Goal: Transaction & Acquisition: Download file/media

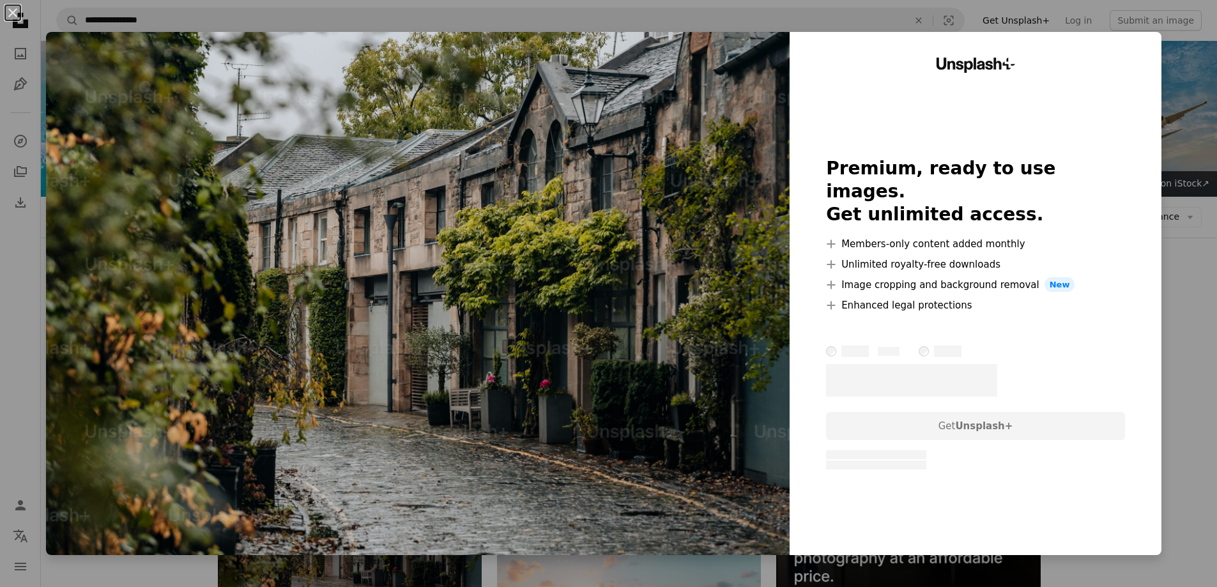
scroll to position [256, 0]
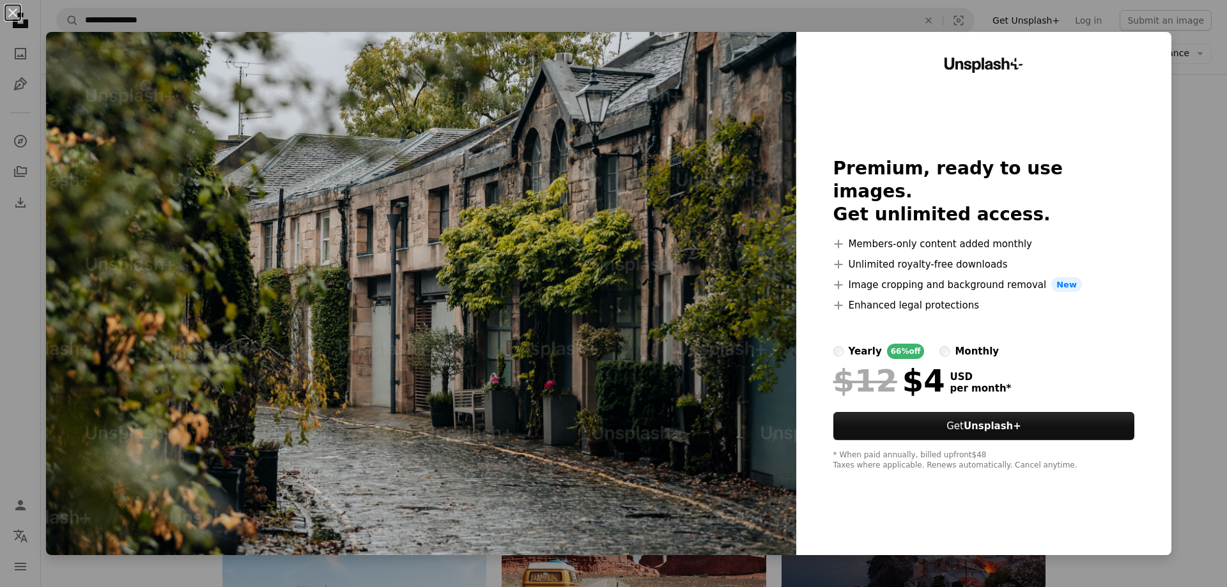
click at [7, 316] on div "An X shape Unsplash+ Premium, ready to use images. Get unlimited access. A plus…" at bounding box center [613, 293] width 1227 height 587
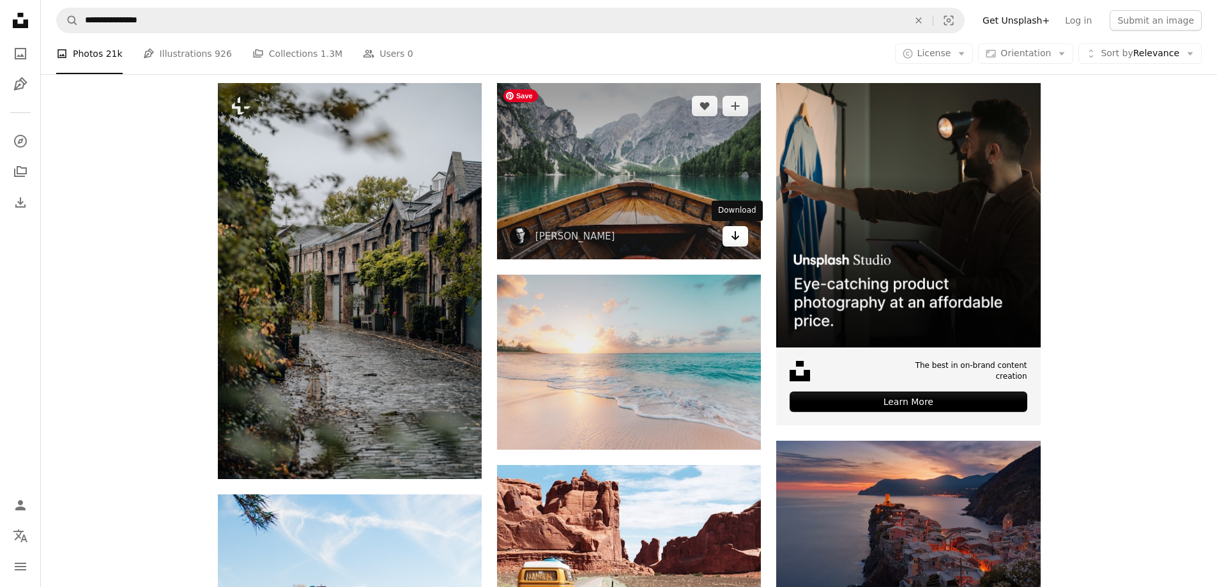
click at [742, 242] on link "Arrow pointing down" at bounding box center [736, 236] width 26 height 20
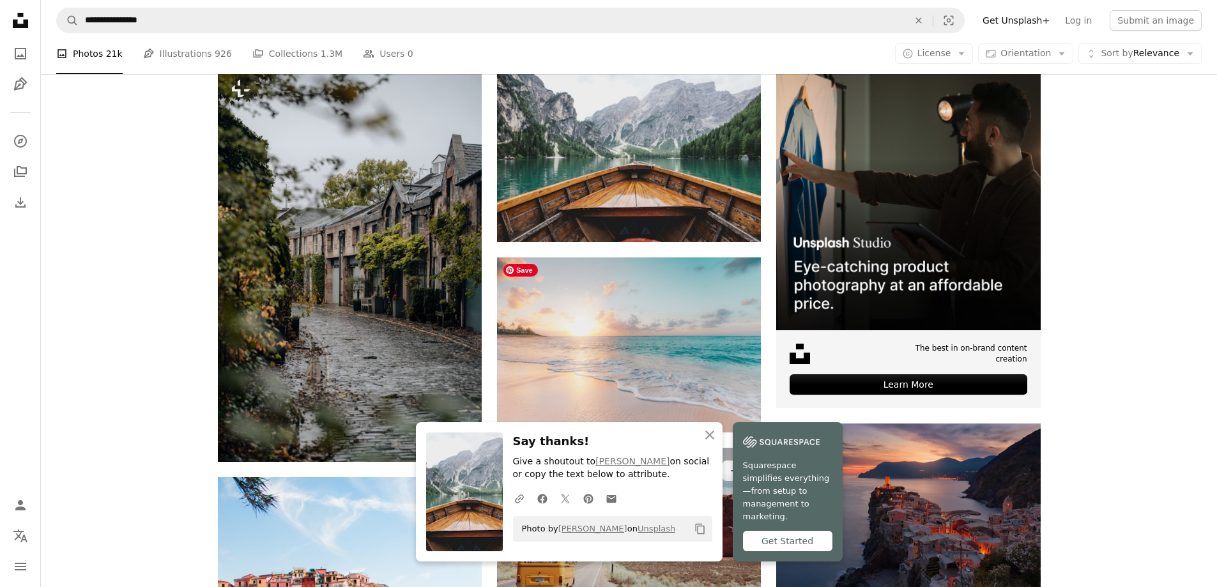
scroll to position [383, 0]
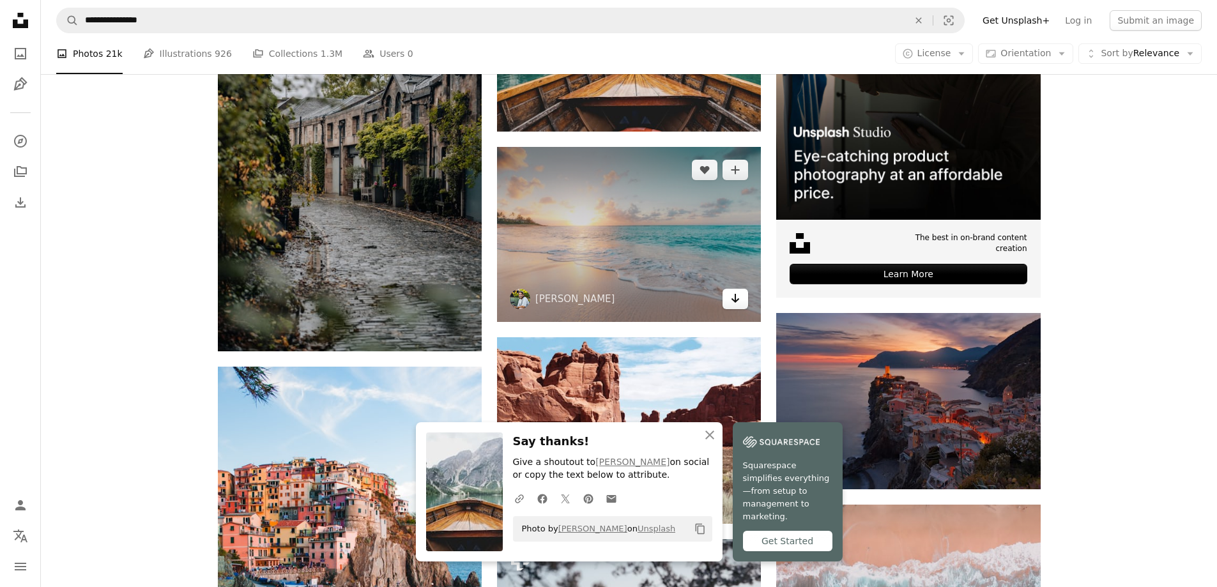
click at [737, 304] on icon "Arrow pointing down" at bounding box center [735, 298] width 10 height 15
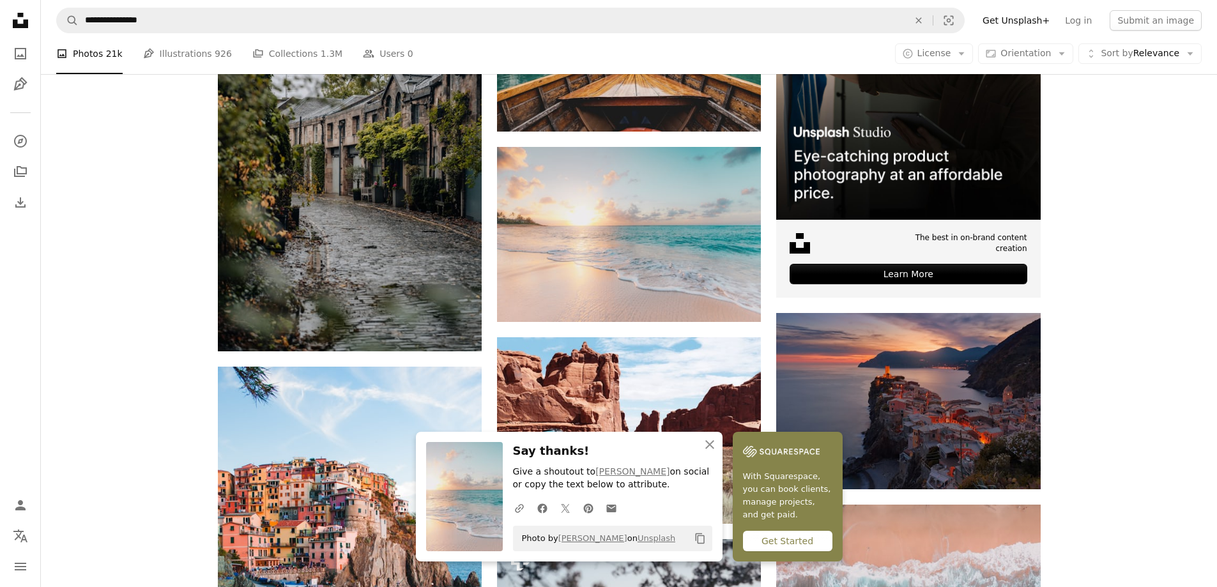
click at [716, 444] on icon "An X shape" at bounding box center [709, 444] width 15 height 15
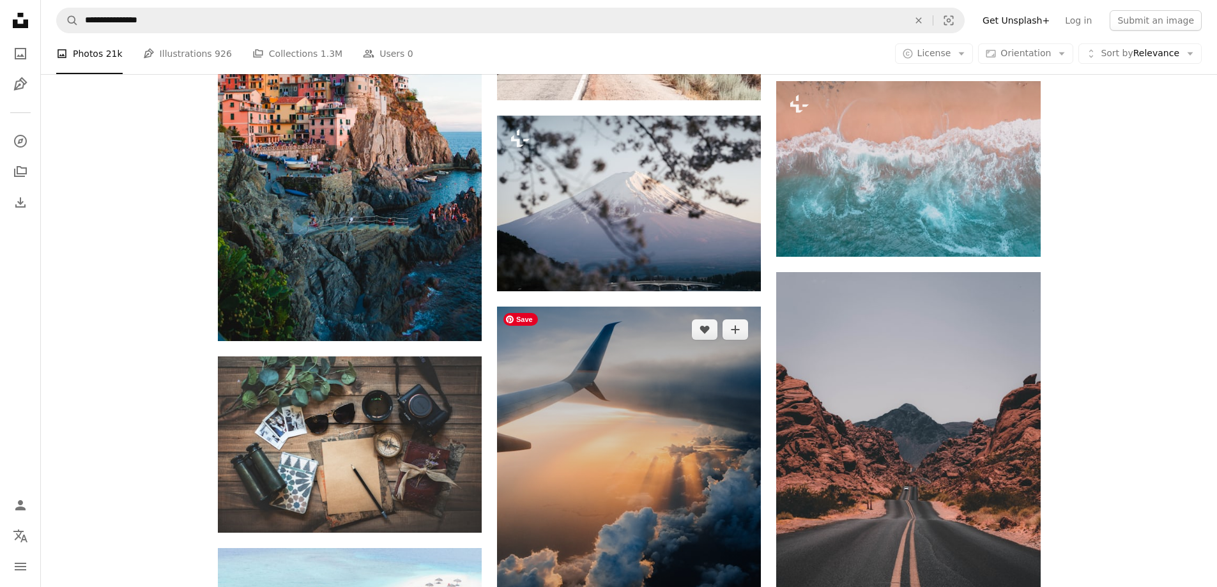
scroll to position [959, 0]
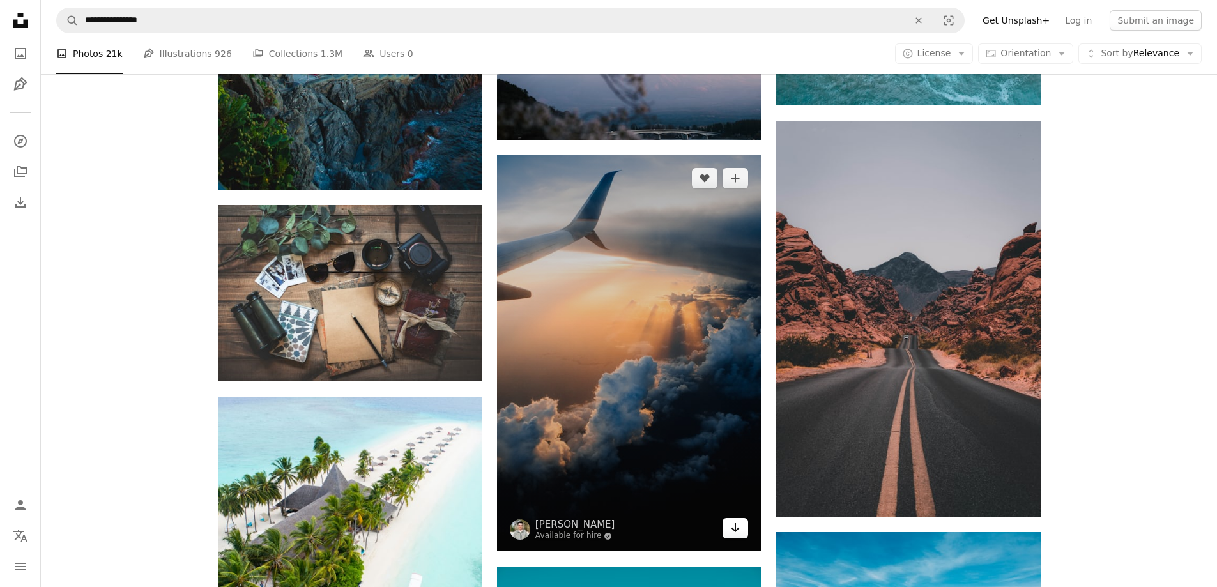
click at [742, 529] on link "Arrow pointing down" at bounding box center [736, 528] width 26 height 20
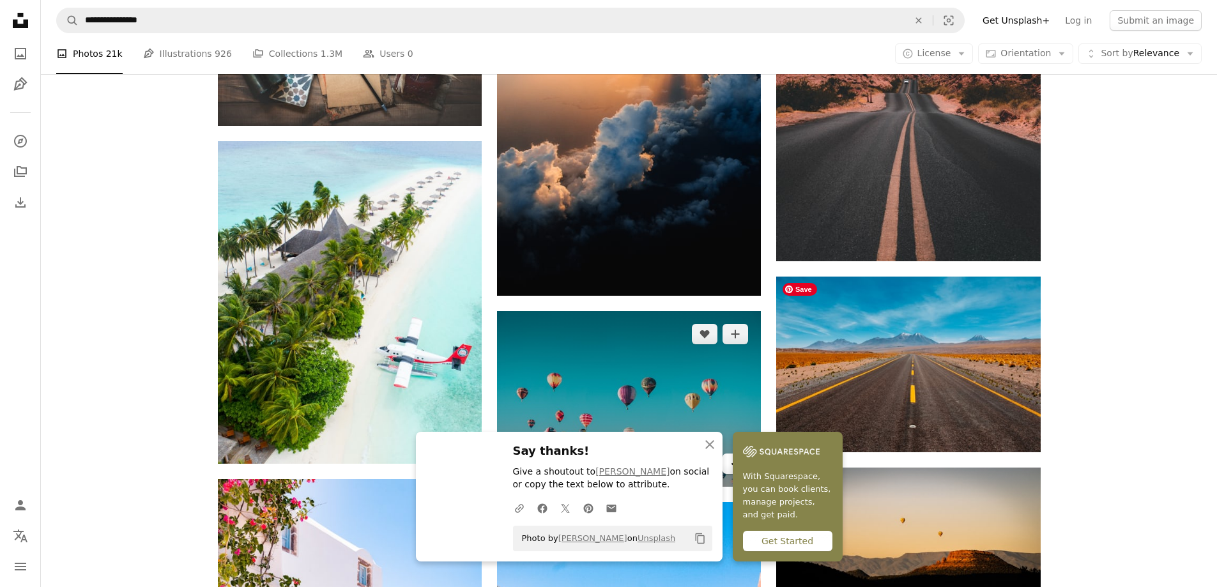
scroll to position [1278, 0]
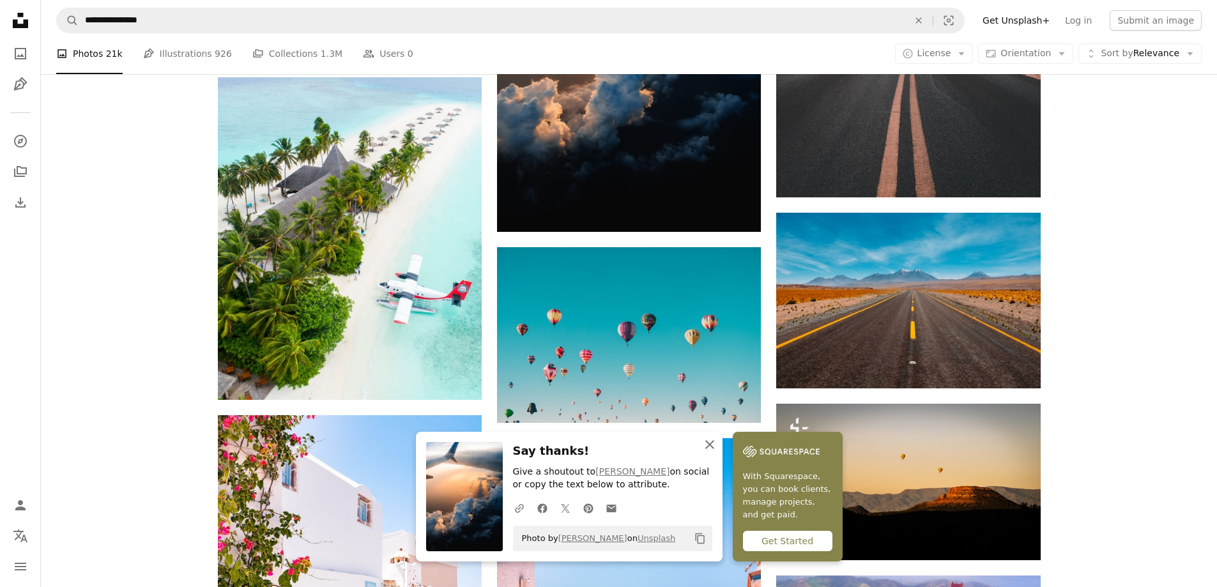
click at [714, 447] on icon "An X shape" at bounding box center [709, 444] width 15 height 15
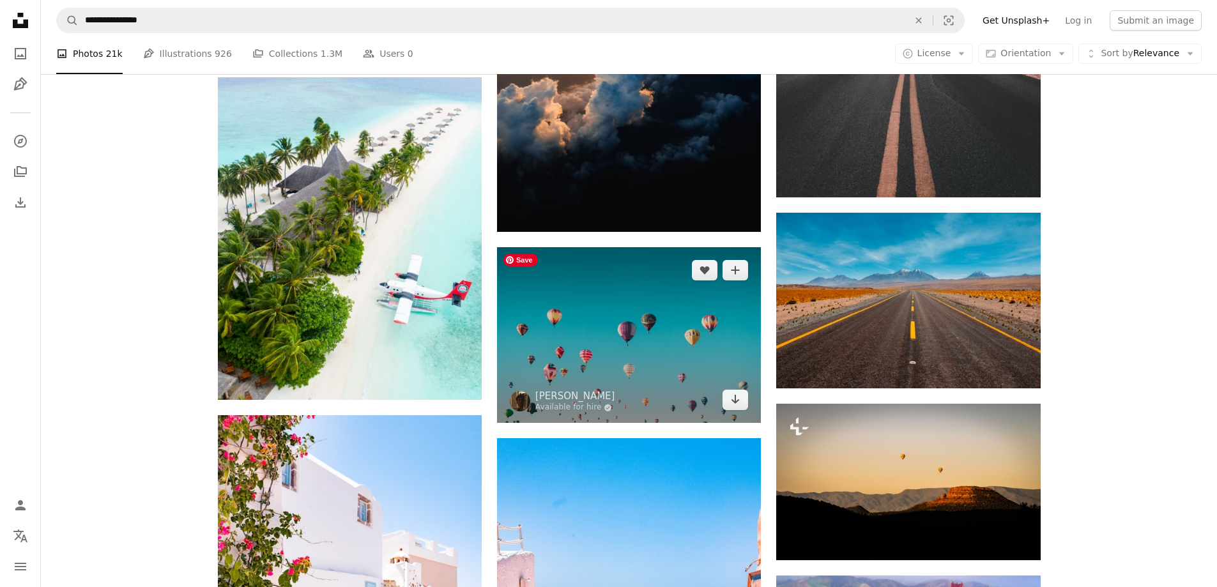
click at [732, 413] on img at bounding box center [629, 335] width 264 height 176
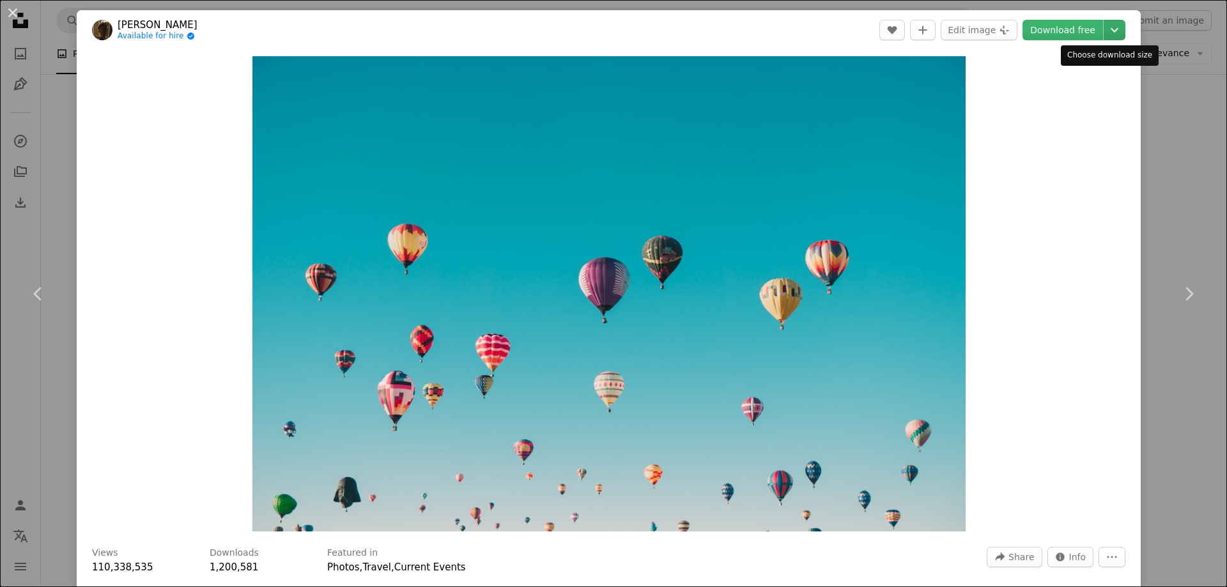
click at [1111, 29] on icon "Choose download size" at bounding box center [1115, 30] width 8 height 4
click at [1104, 31] on icon "Chevron down" at bounding box center [1114, 29] width 20 height 15
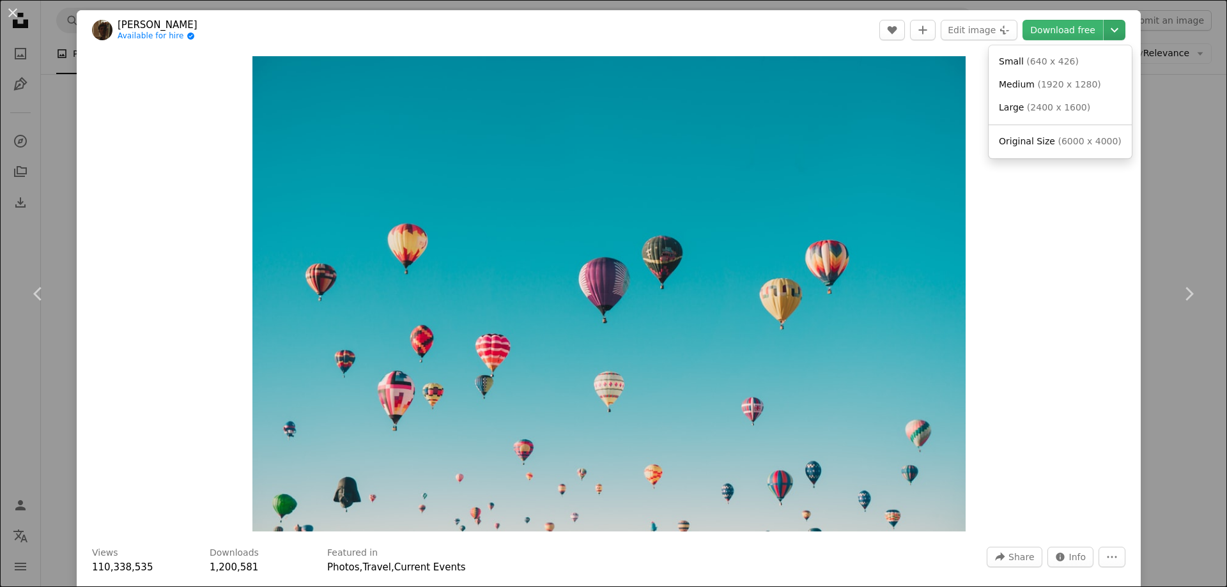
click at [1111, 29] on icon "Choose download size" at bounding box center [1115, 30] width 8 height 4
click at [1031, 139] on span "Original Size" at bounding box center [1027, 141] width 56 height 10
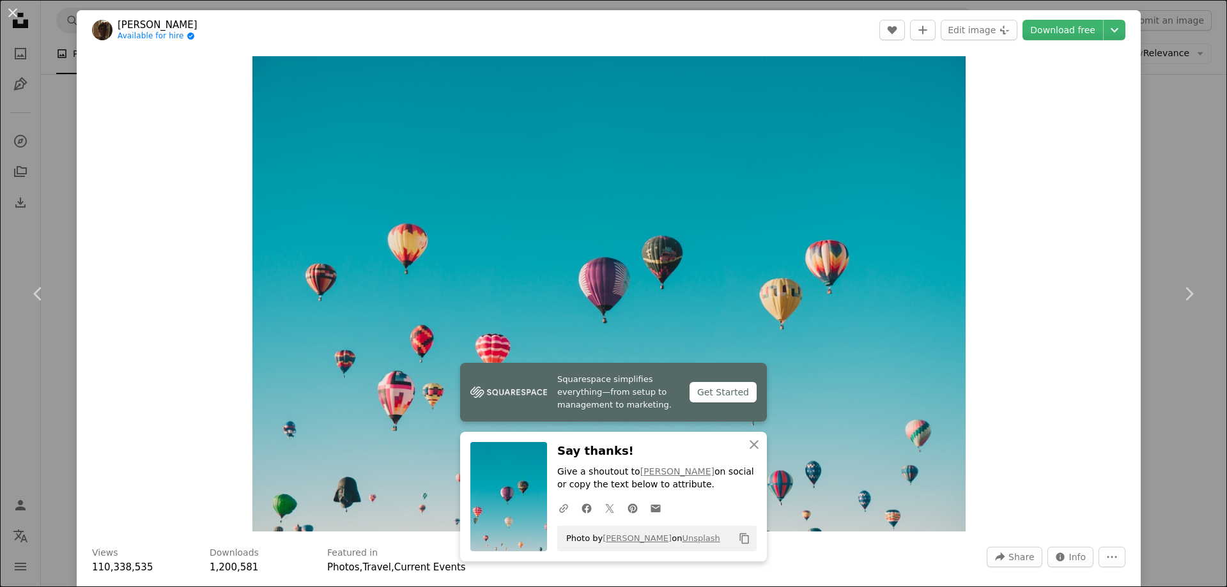
click at [1193, 208] on div "An X shape Chevron left Chevron right Squarespace simplifies everything—from se…" at bounding box center [613, 293] width 1227 height 587
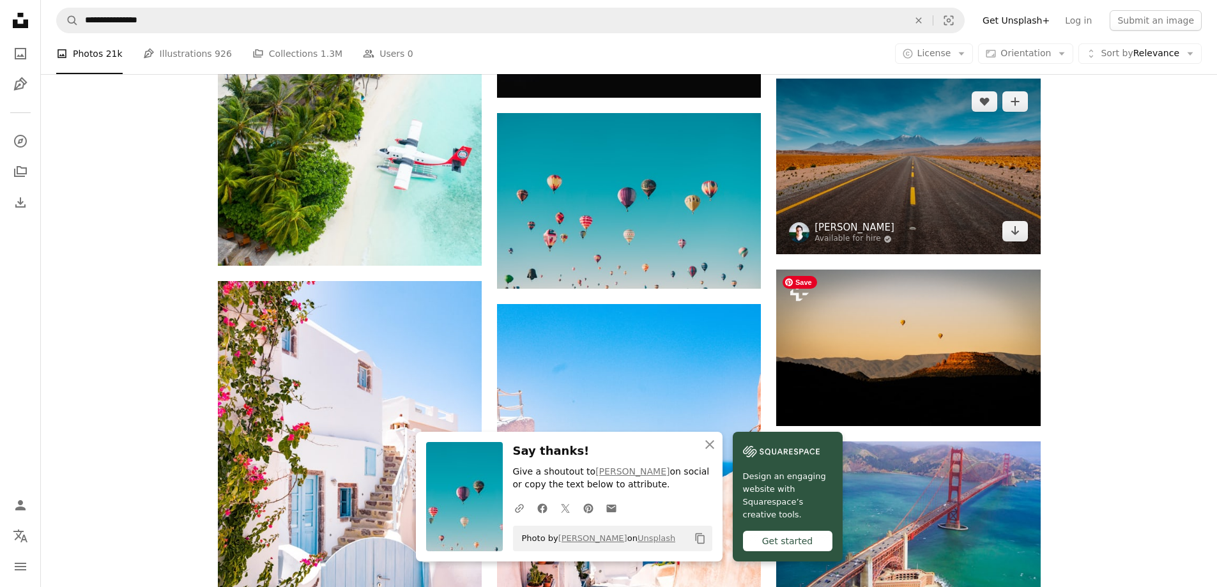
scroll to position [1534, 0]
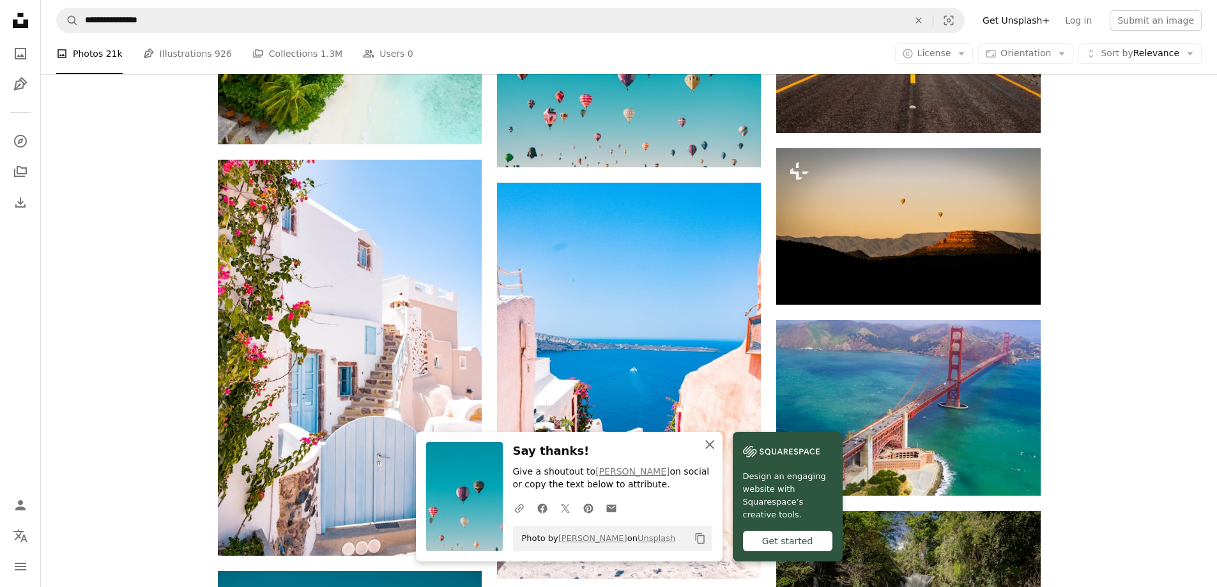
click at [713, 447] on icon "An X shape" at bounding box center [709, 444] width 15 height 15
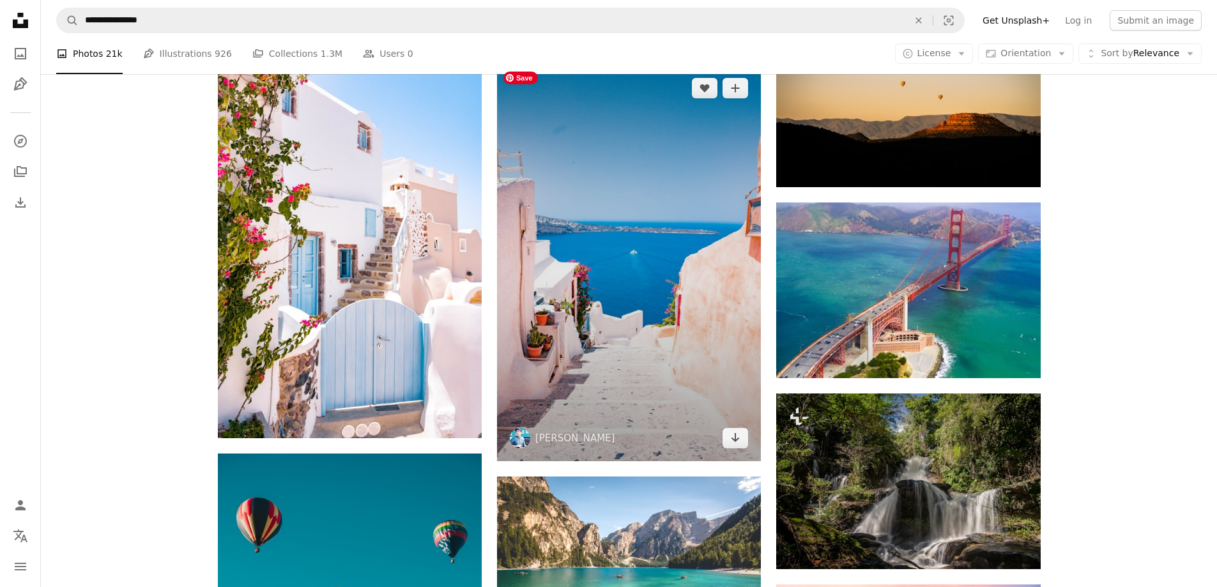
scroll to position [1662, 0]
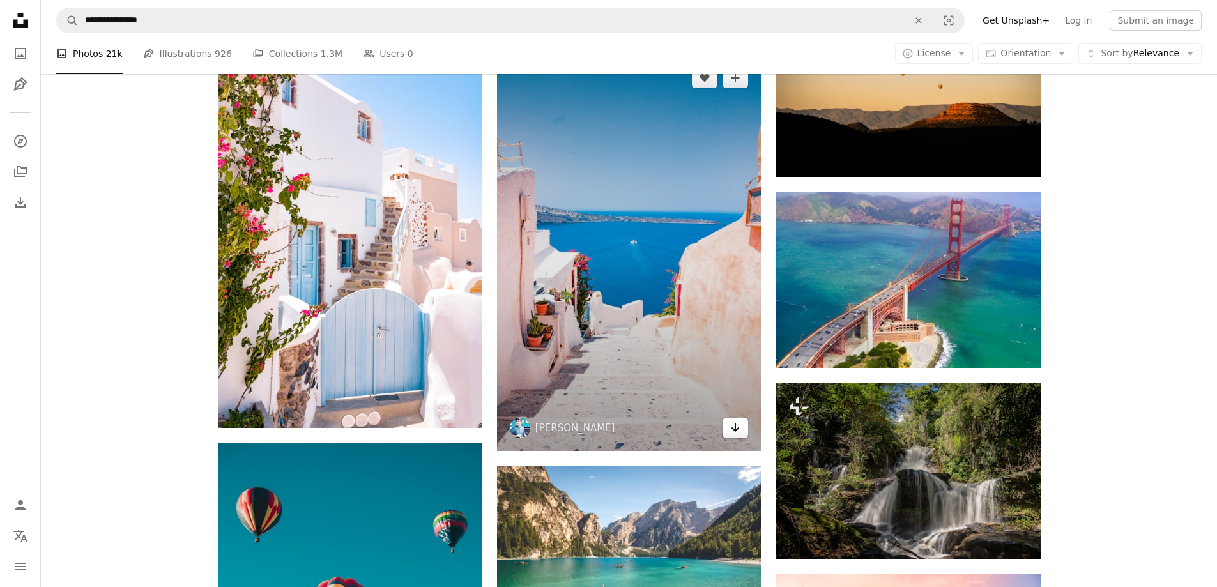
click at [736, 431] on icon "Download" at bounding box center [736, 427] width 8 height 9
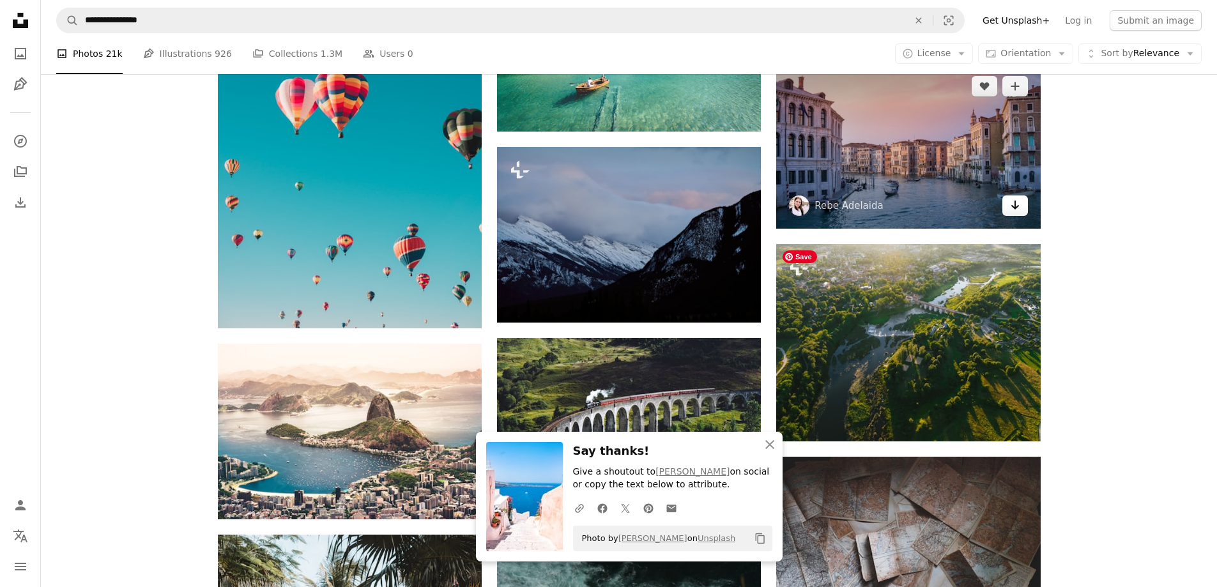
scroll to position [2301, 0]
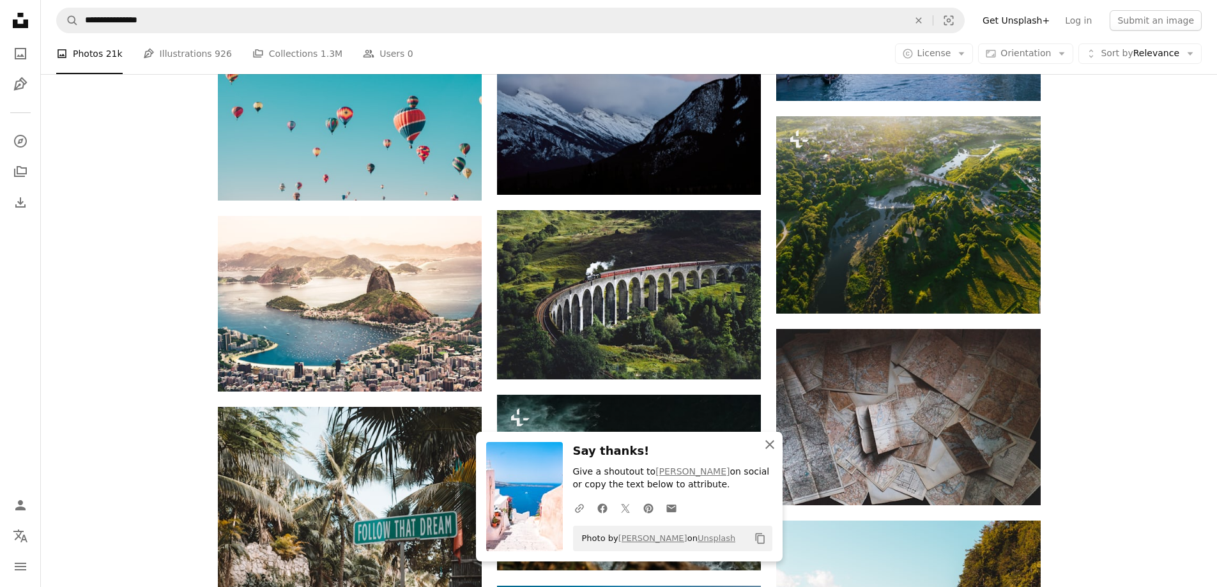
click at [767, 445] on icon "An X shape" at bounding box center [769, 444] width 15 height 15
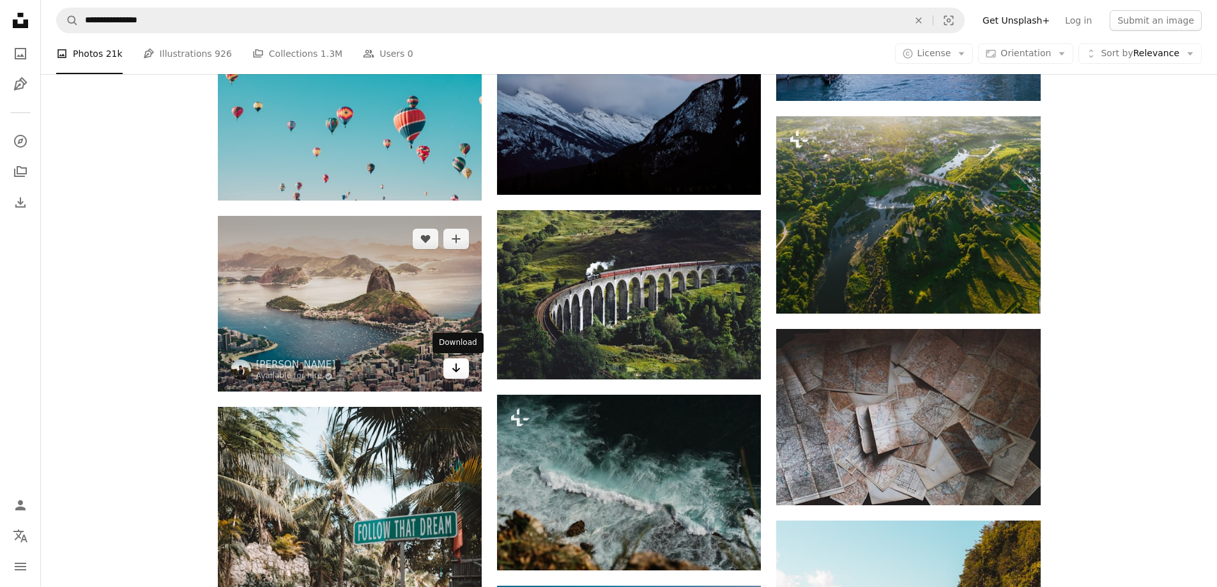
click at [456, 364] on icon "Download" at bounding box center [456, 368] width 8 height 9
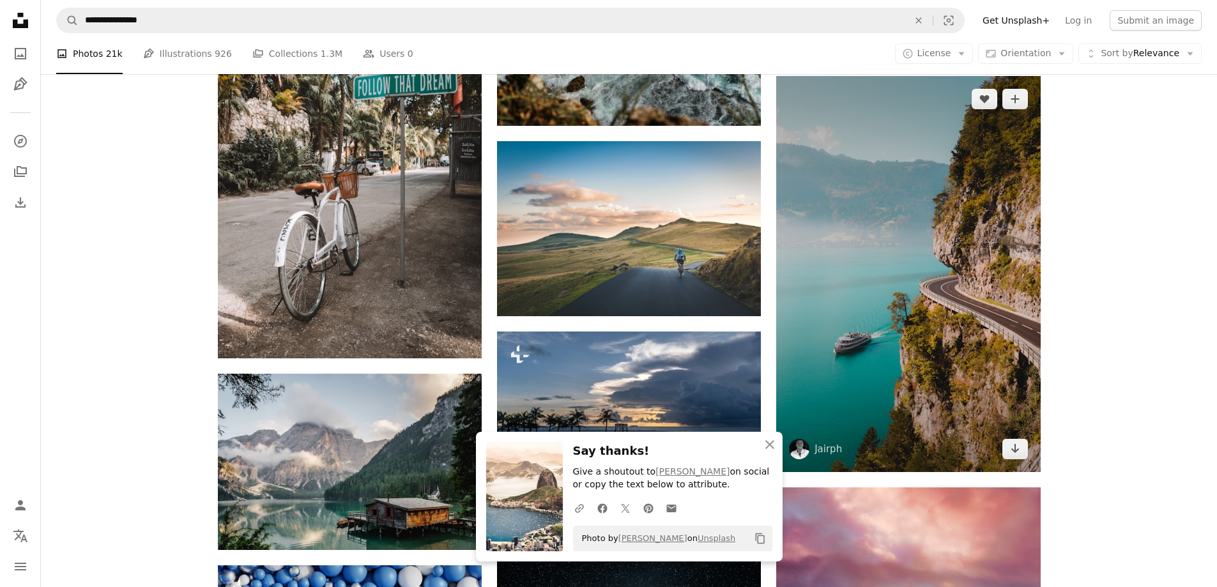
scroll to position [2812, 0]
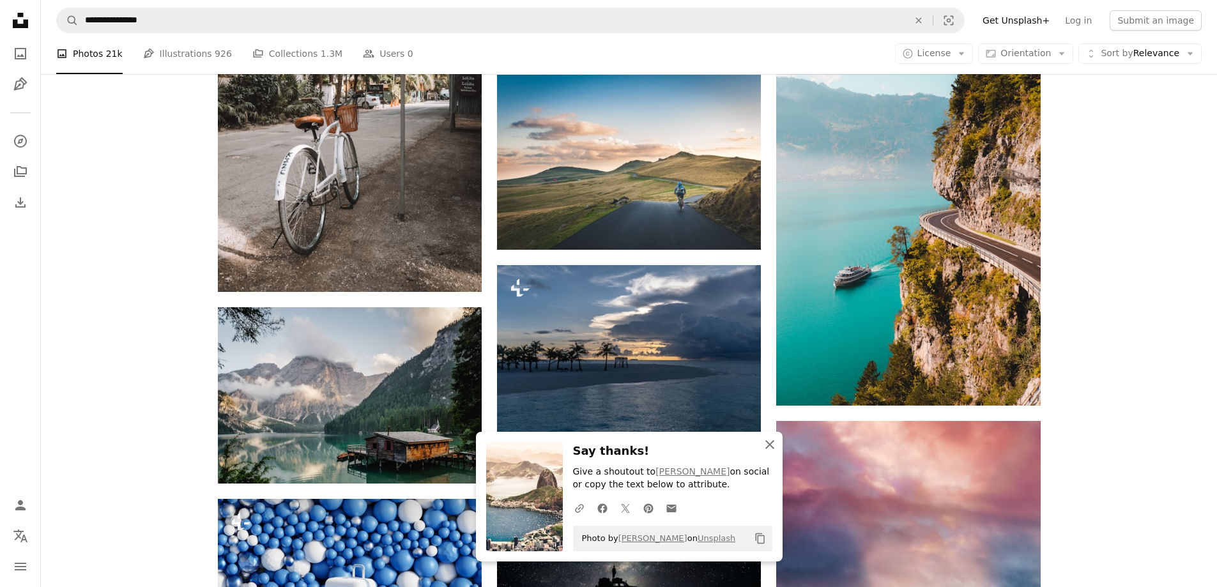
click at [770, 448] on icon "An X shape" at bounding box center [769, 444] width 15 height 15
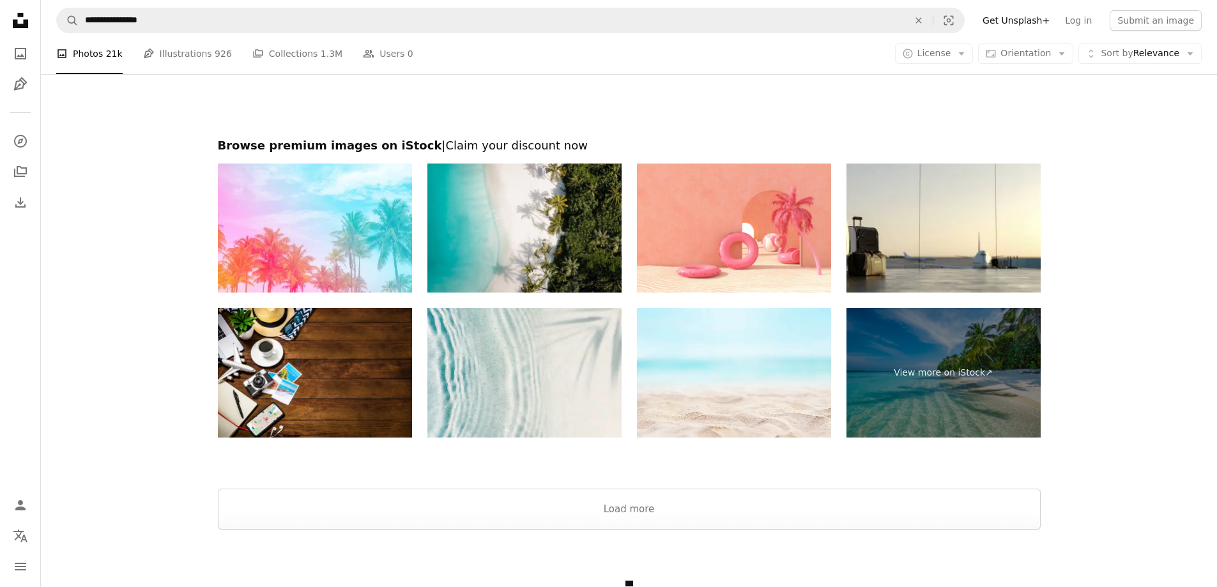
scroll to position [4055, 0]
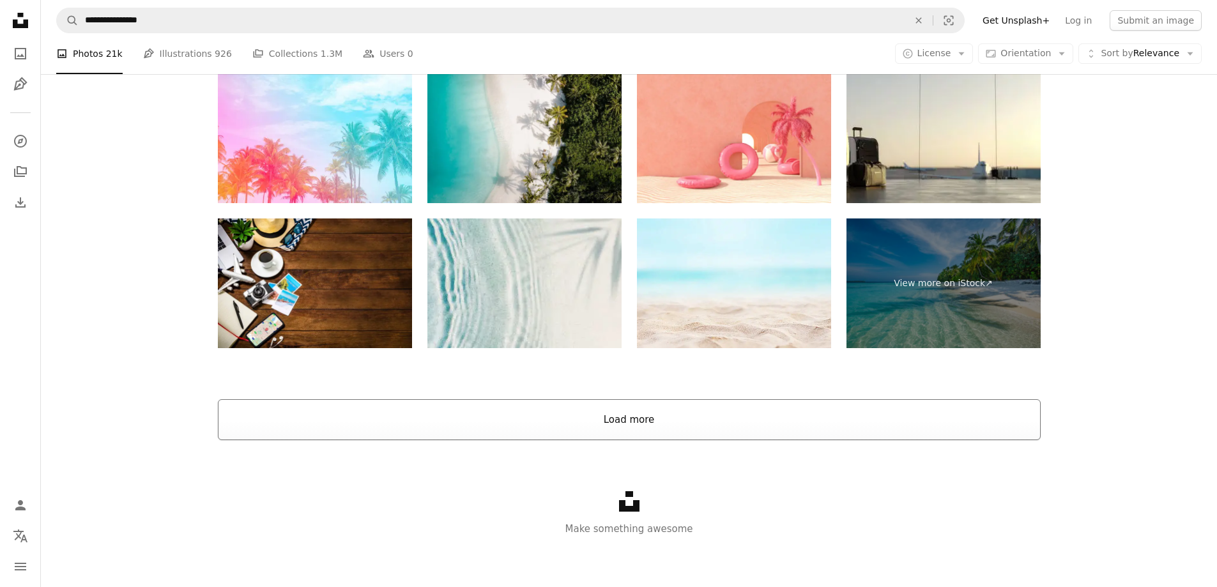
click at [631, 421] on button "Load more" at bounding box center [629, 419] width 823 height 41
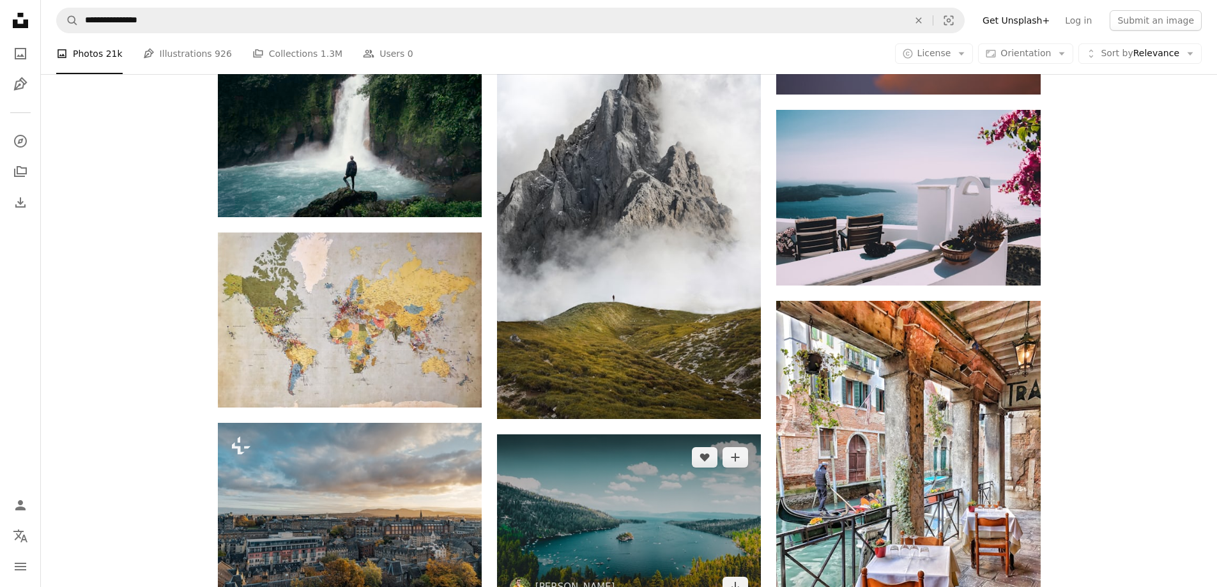
scroll to position [3927, 0]
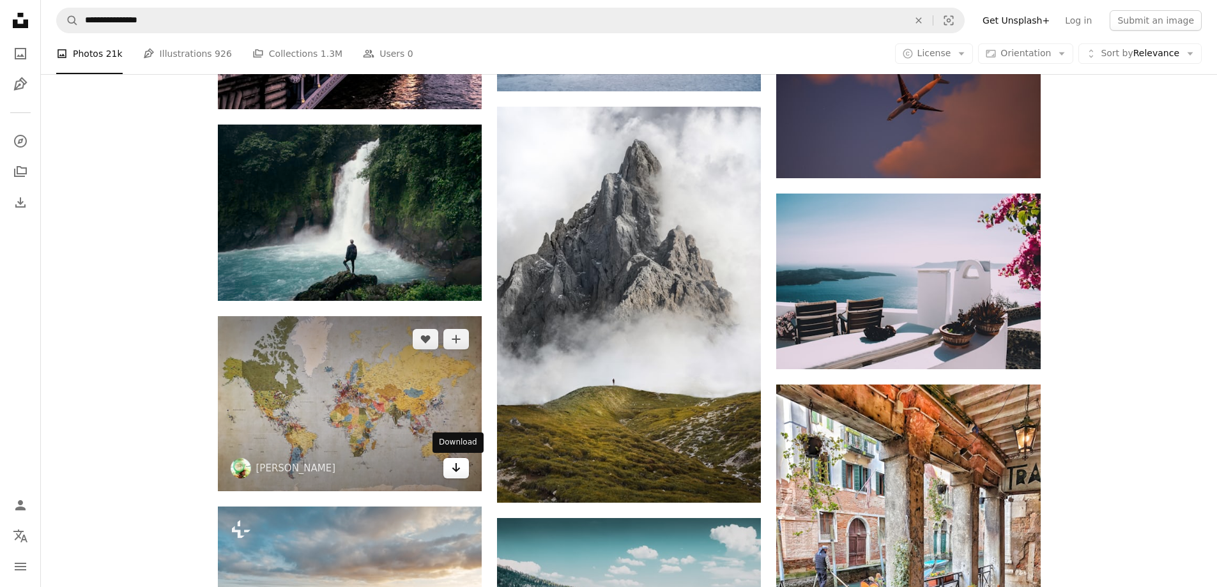
click at [452, 476] on link "Arrow pointing down" at bounding box center [457, 468] width 26 height 20
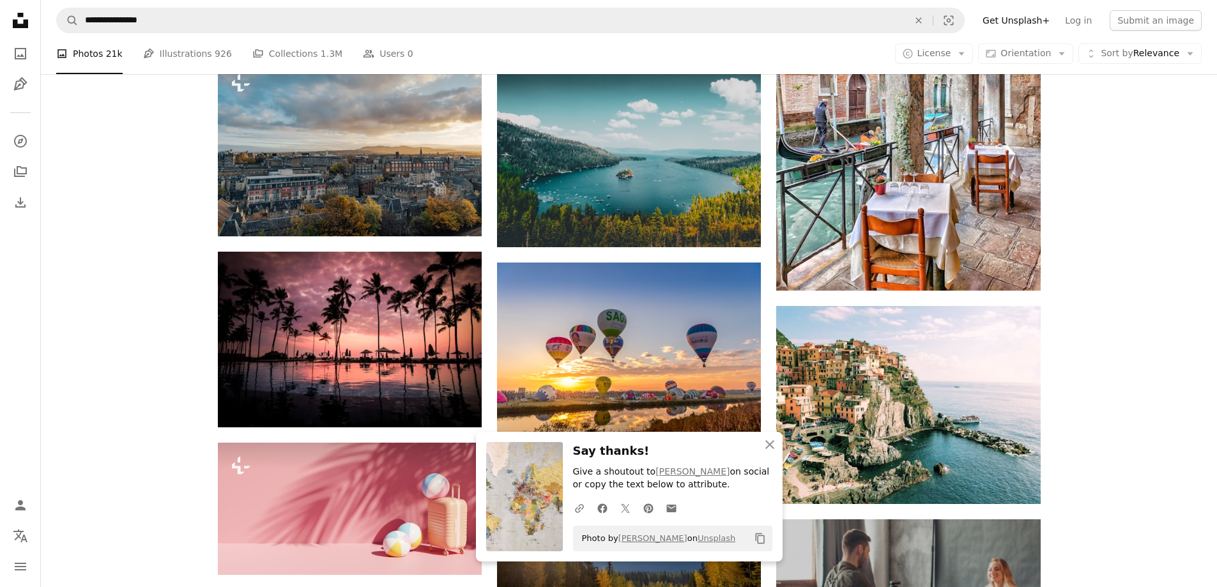
scroll to position [4374, 0]
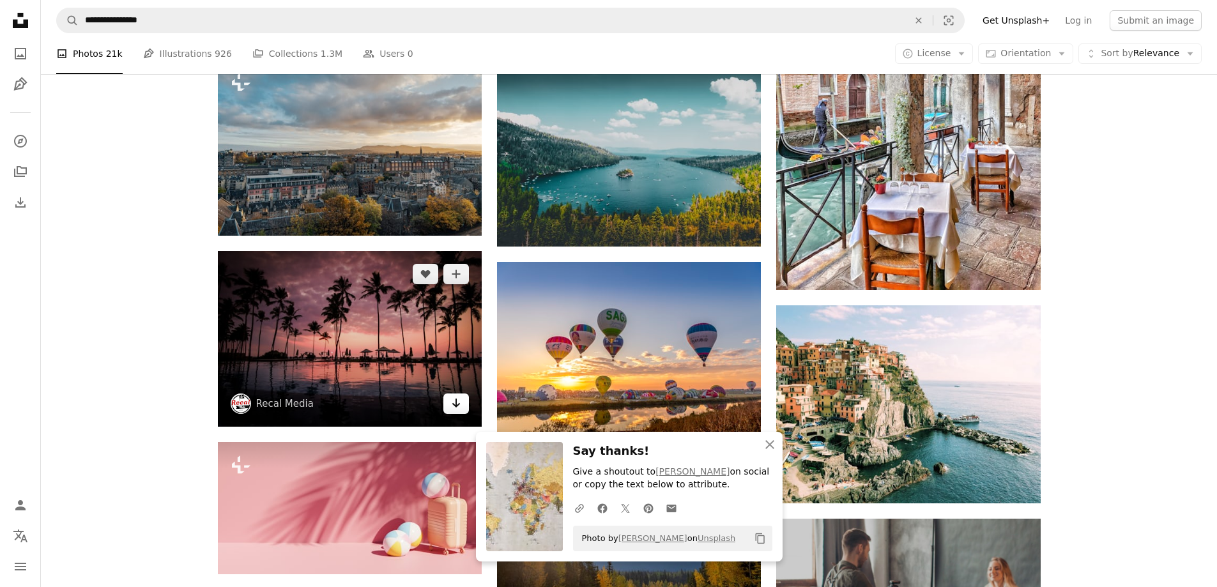
drag, startPoint x: 450, startPoint y: 403, endPoint x: 457, endPoint y: 402, distance: 7.1
click at [451, 403] on link "Arrow pointing down" at bounding box center [457, 404] width 26 height 20
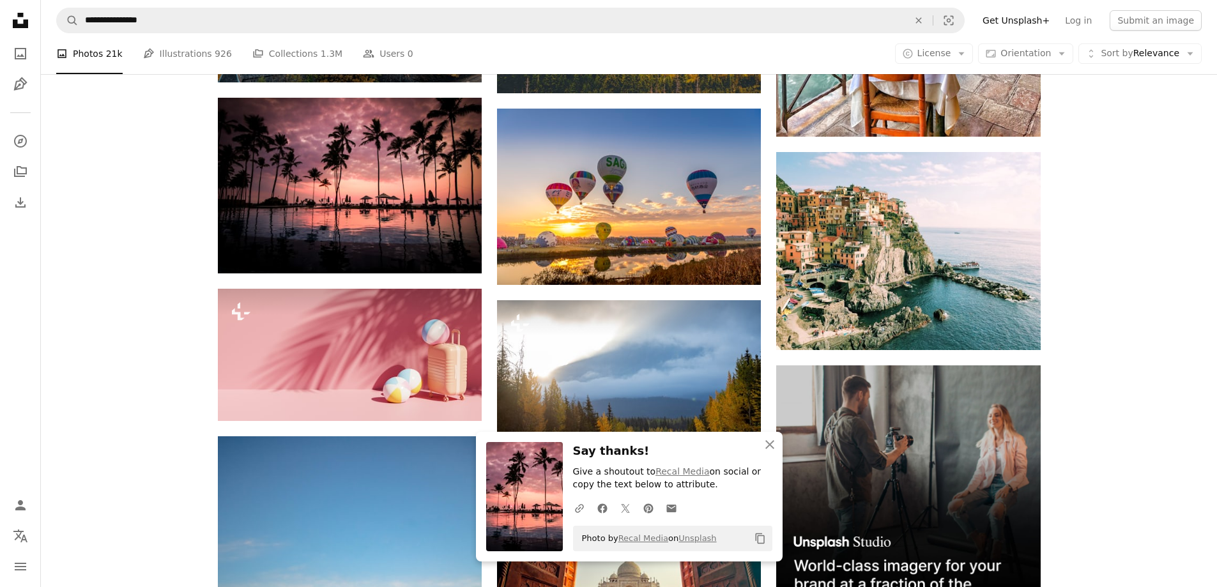
scroll to position [4758, 0]
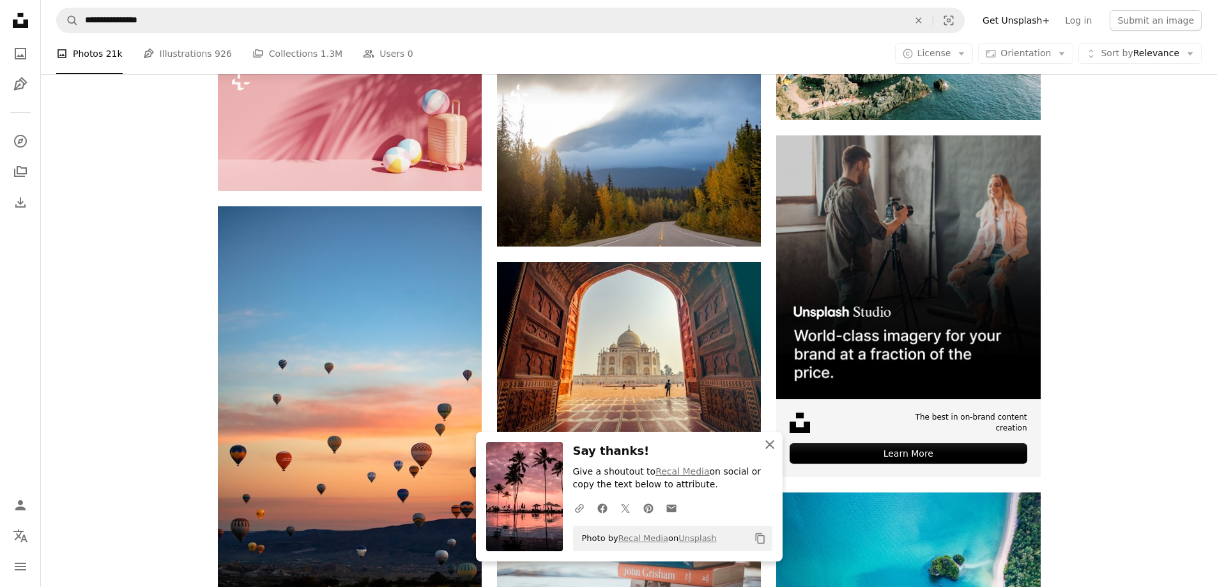
click at [771, 442] on icon "An X shape" at bounding box center [769, 444] width 15 height 15
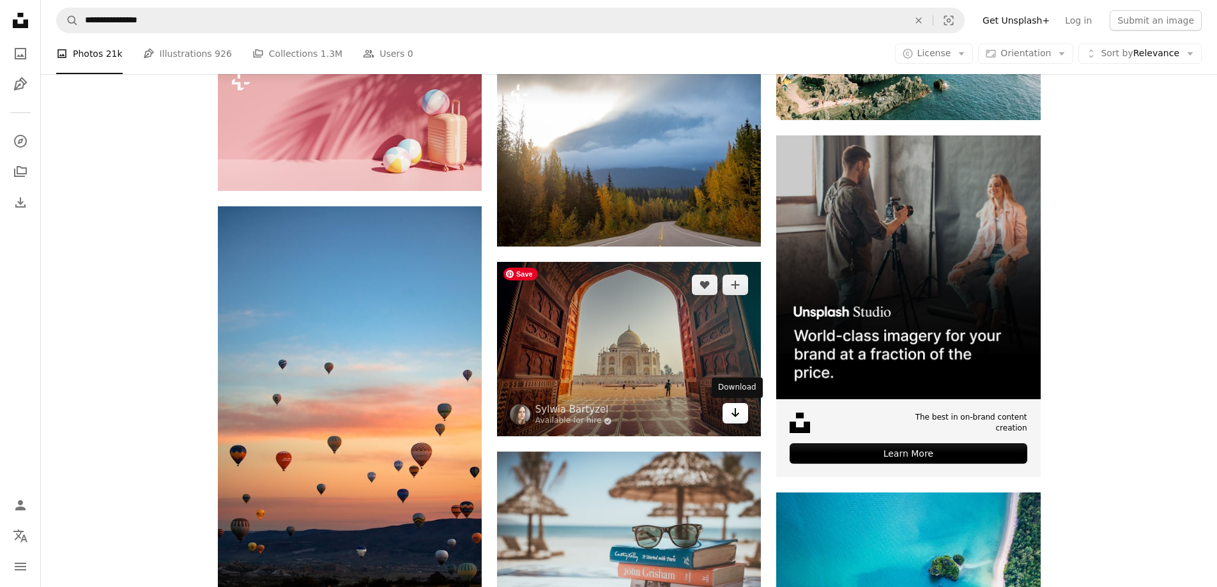
click at [738, 421] on link "Arrow pointing down" at bounding box center [736, 413] width 26 height 20
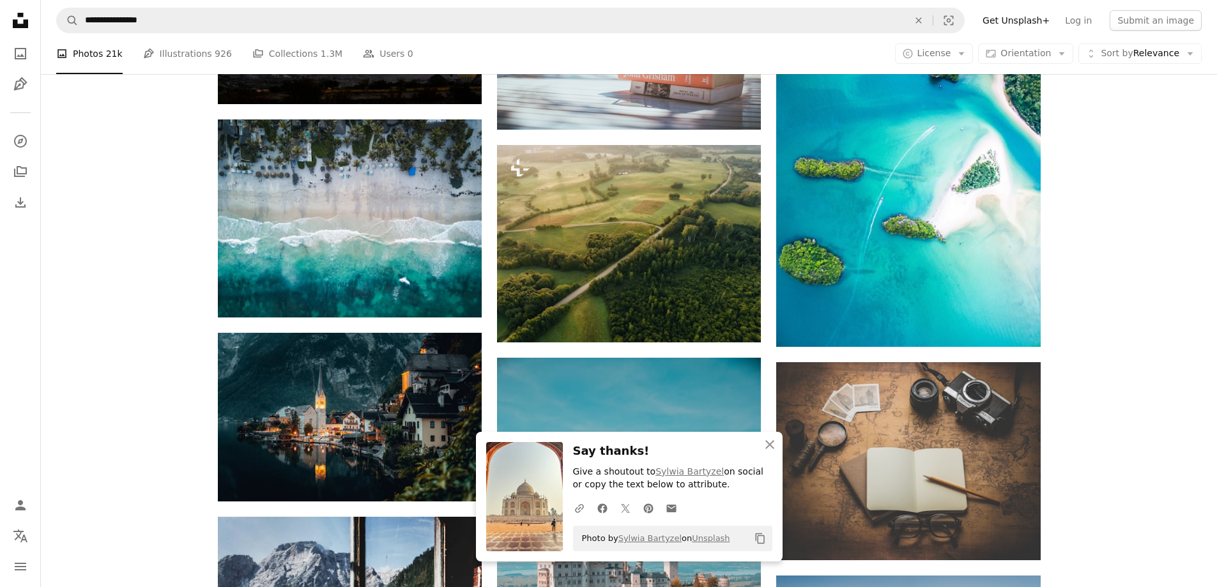
scroll to position [5333, 0]
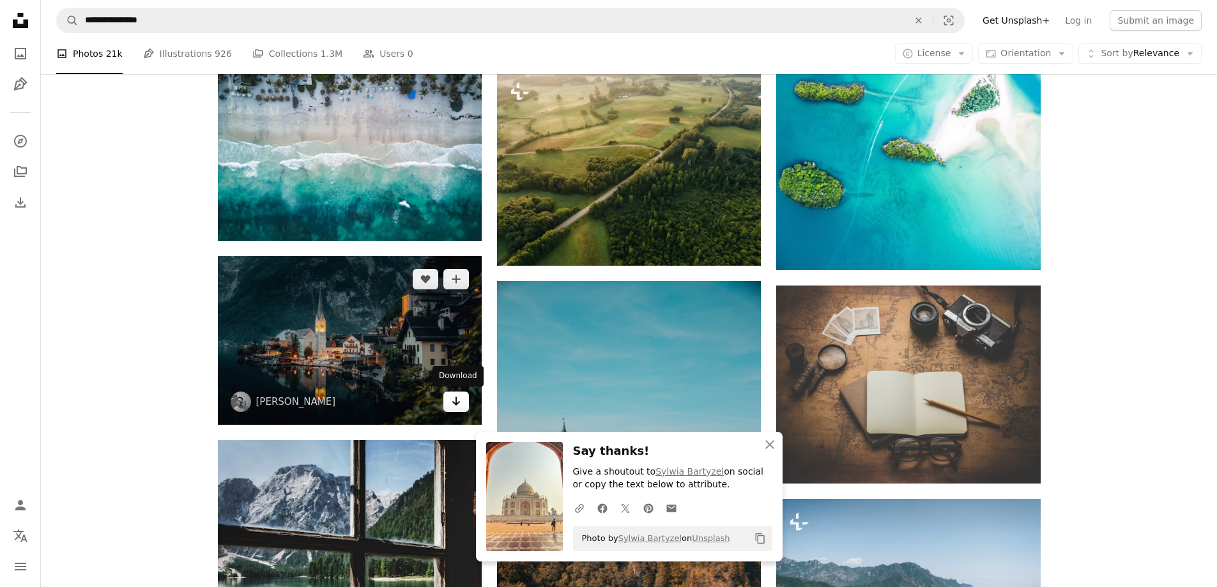
click at [452, 402] on icon "Download" at bounding box center [456, 401] width 8 height 9
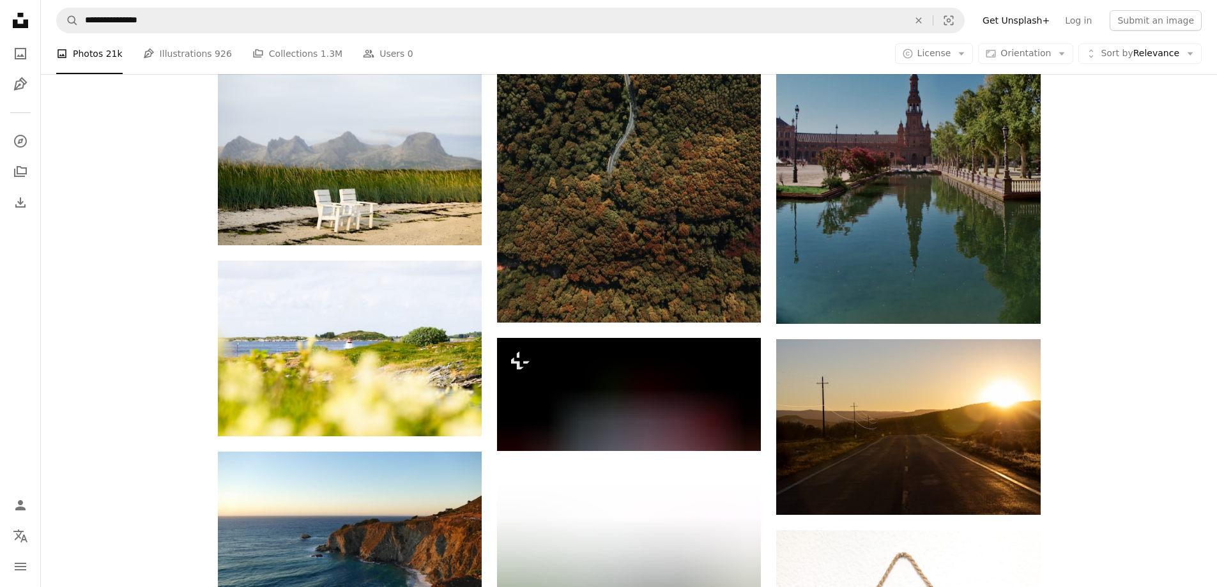
scroll to position [16325, 0]
